Goal: Task Accomplishment & Management: Manage account settings

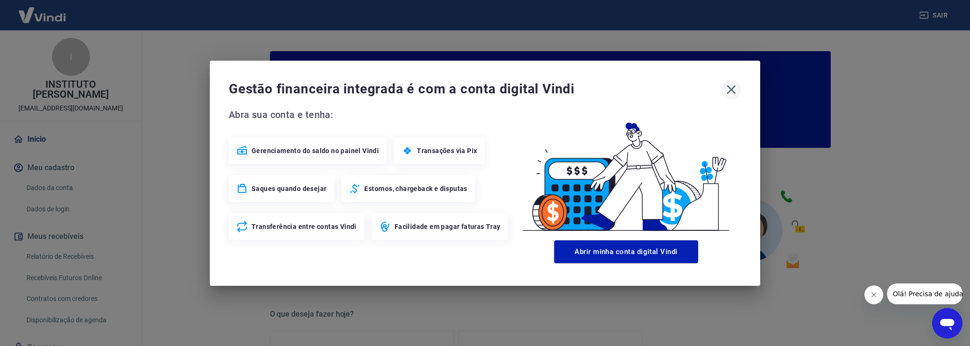
click at [732, 89] on icon "button" at bounding box center [731, 89] width 9 height 9
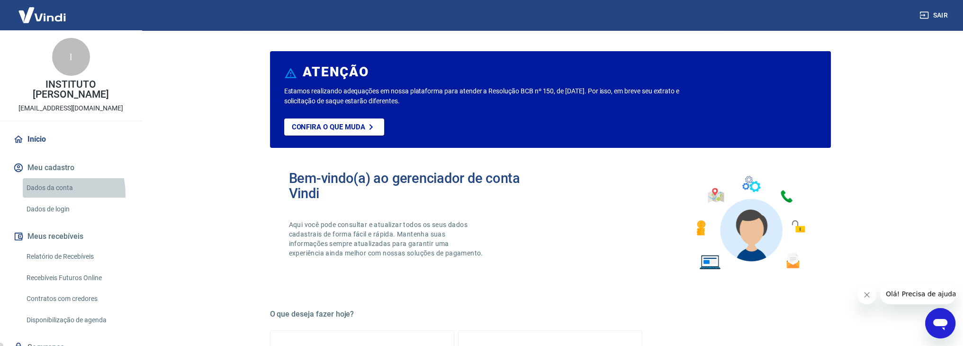
click at [51, 184] on link "Dados da conta" at bounding box center [77, 187] width 108 height 19
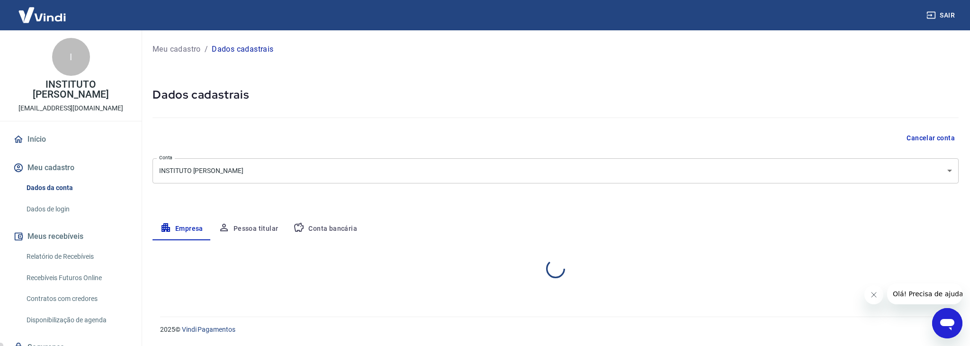
select select "MG"
click at [48, 131] on link "Início" at bounding box center [70, 139] width 119 height 21
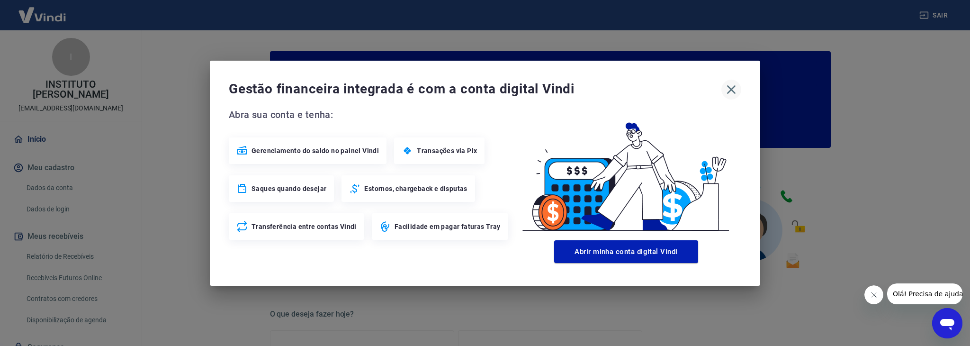
click at [734, 90] on icon "button" at bounding box center [731, 89] width 15 height 15
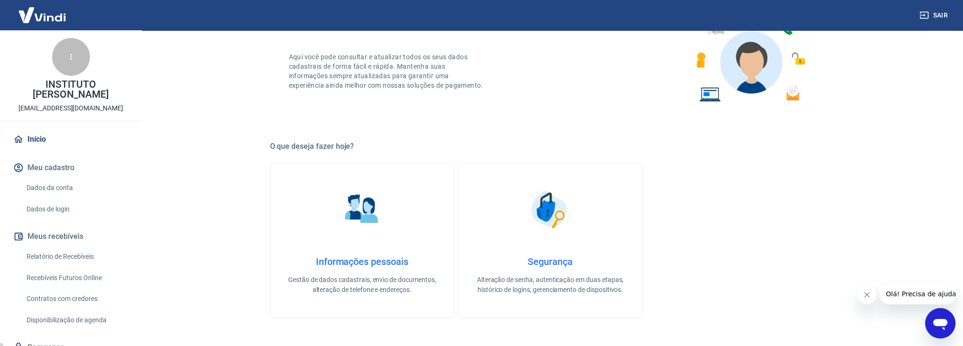
scroll to position [190, 0]
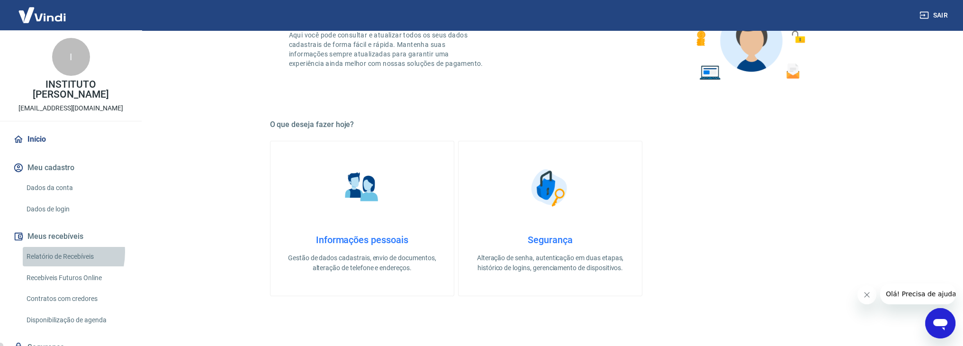
click at [49, 247] on link "Relatório de Recebíveis" at bounding box center [77, 256] width 108 height 19
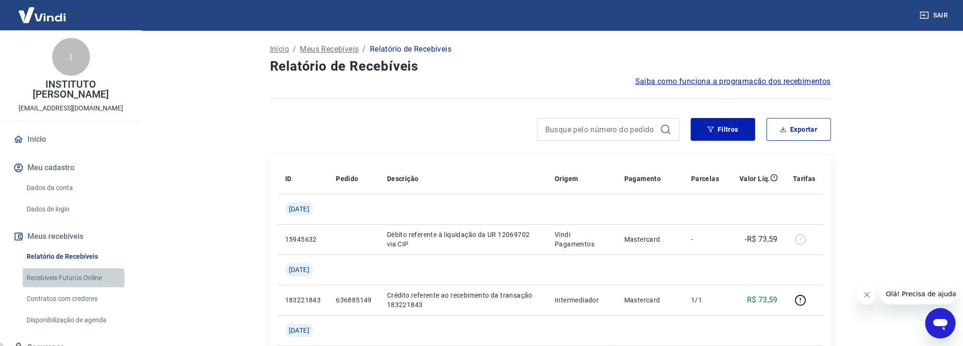
click at [44, 269] on link "Recebíveis Futuros Online" at bounding box center [77, 277] width 108 height 19
